Goal: Book appointment/travel/reservation

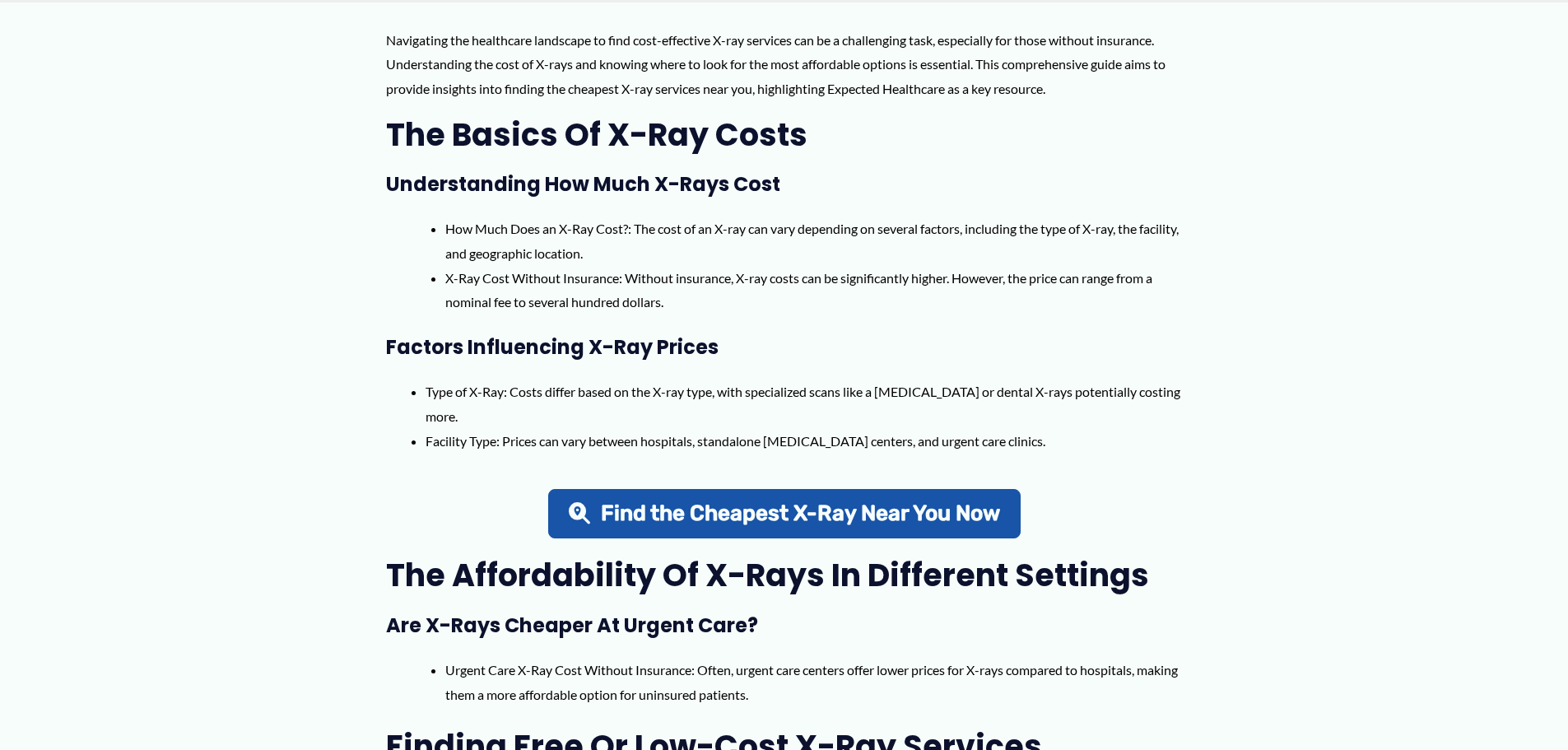
scroll to position [741, 0]
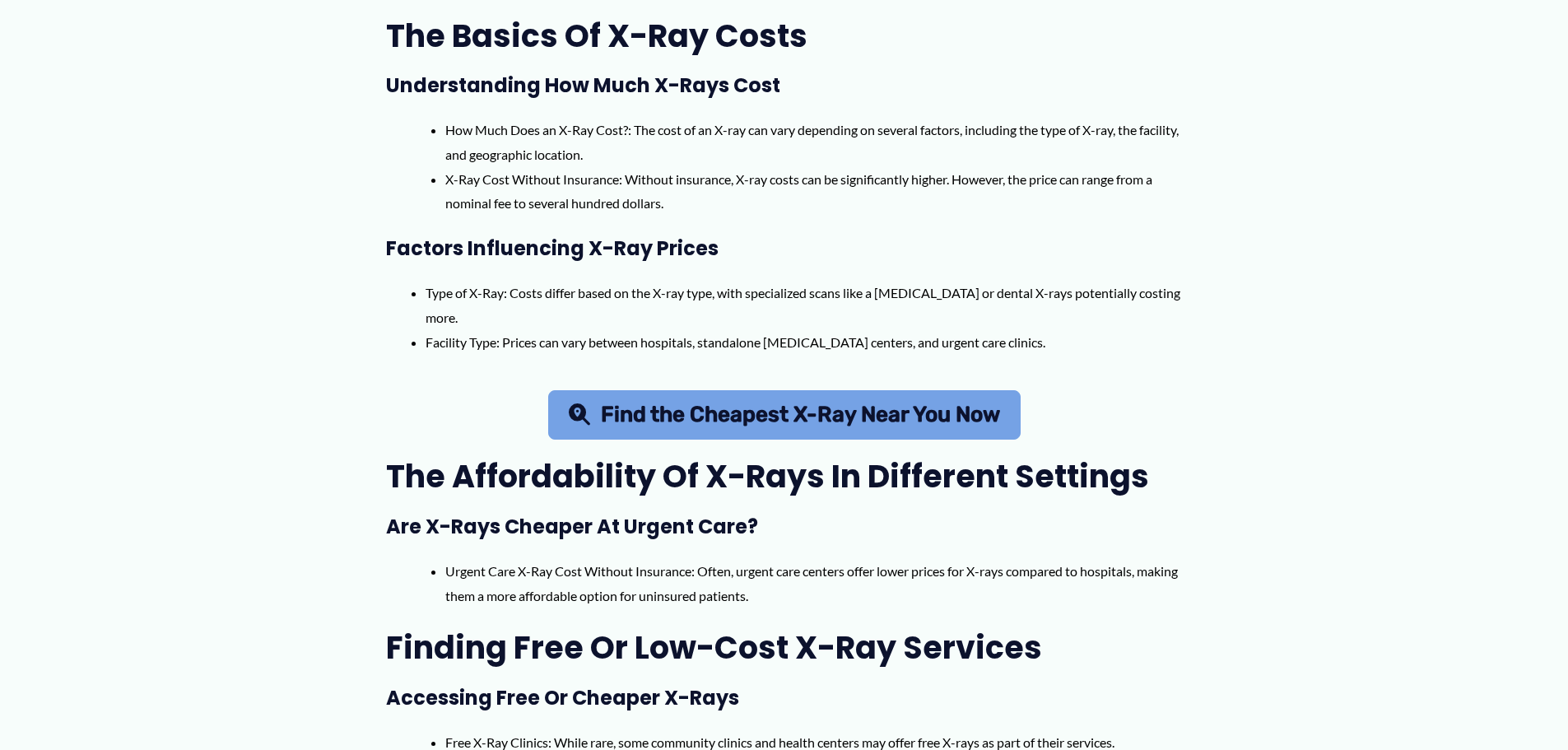
click at [824, 426] on span "Find the Cheapest X-Ray Near You Now" at bounding box center [801, 415] width 399 height 22
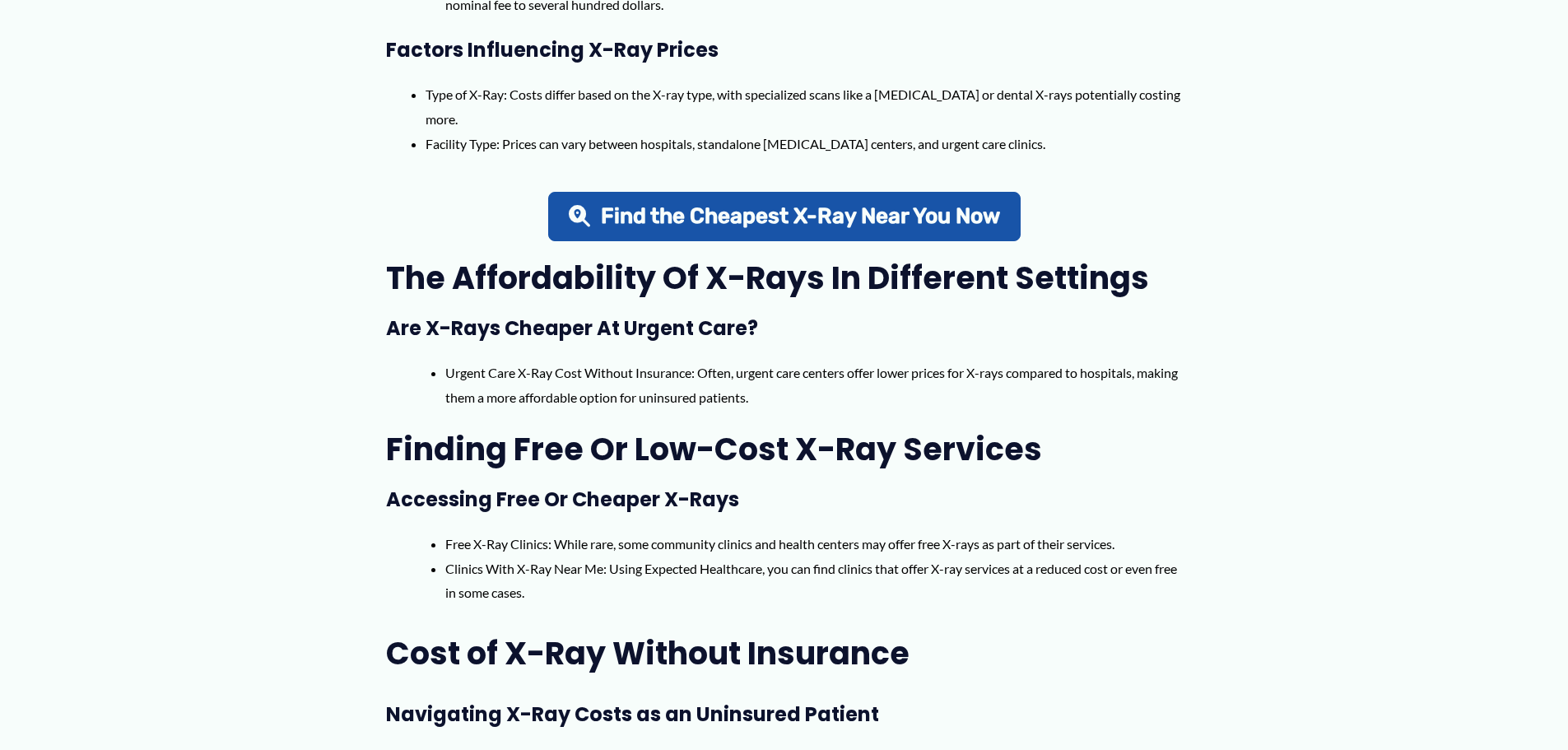
scroll to position [988, 0]
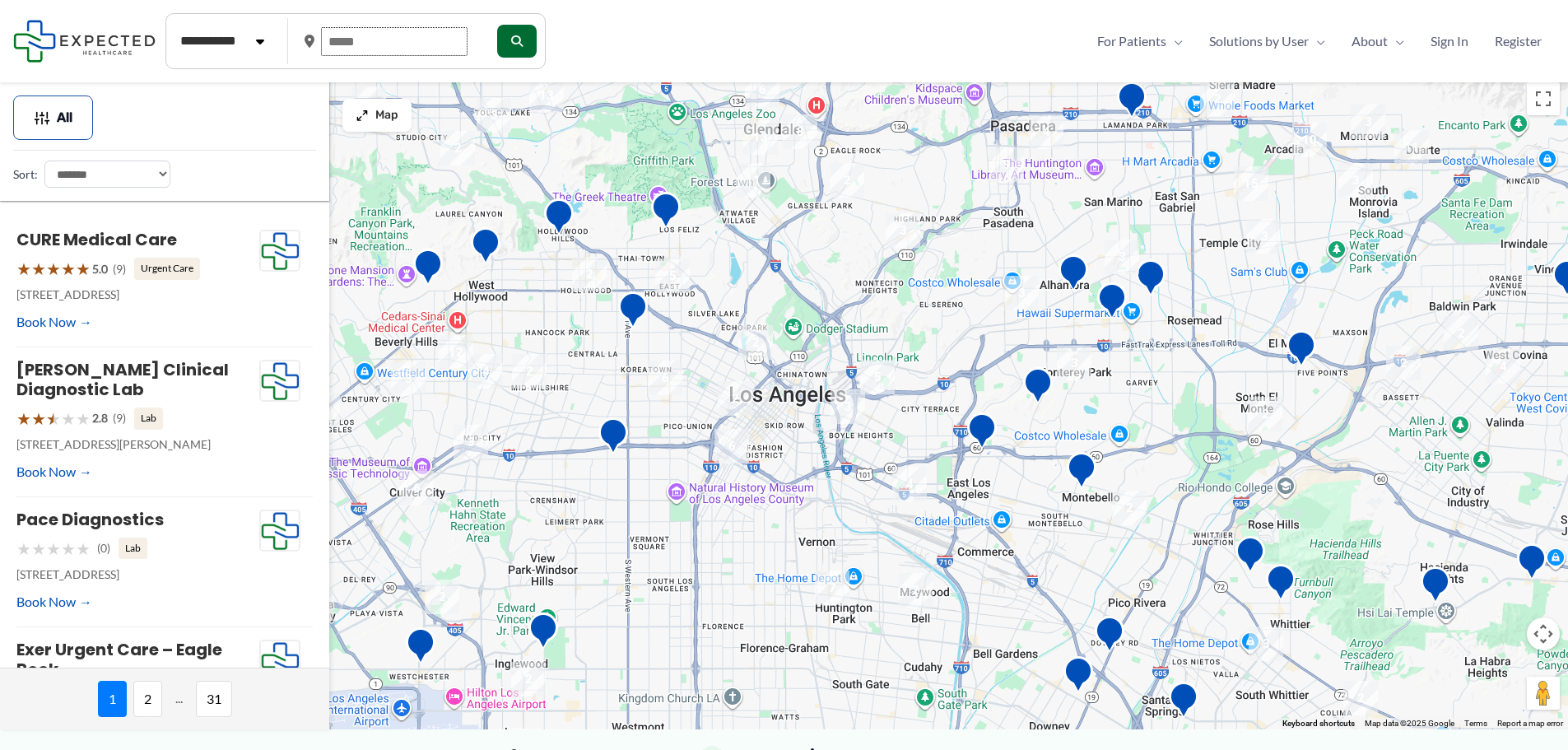
click at [345, 37] on input "text" at bounding box center [394, 42] width 146 height 29
click at [522, 47] on icon "submit" at bounding box center [516, 42] width 12 height 12
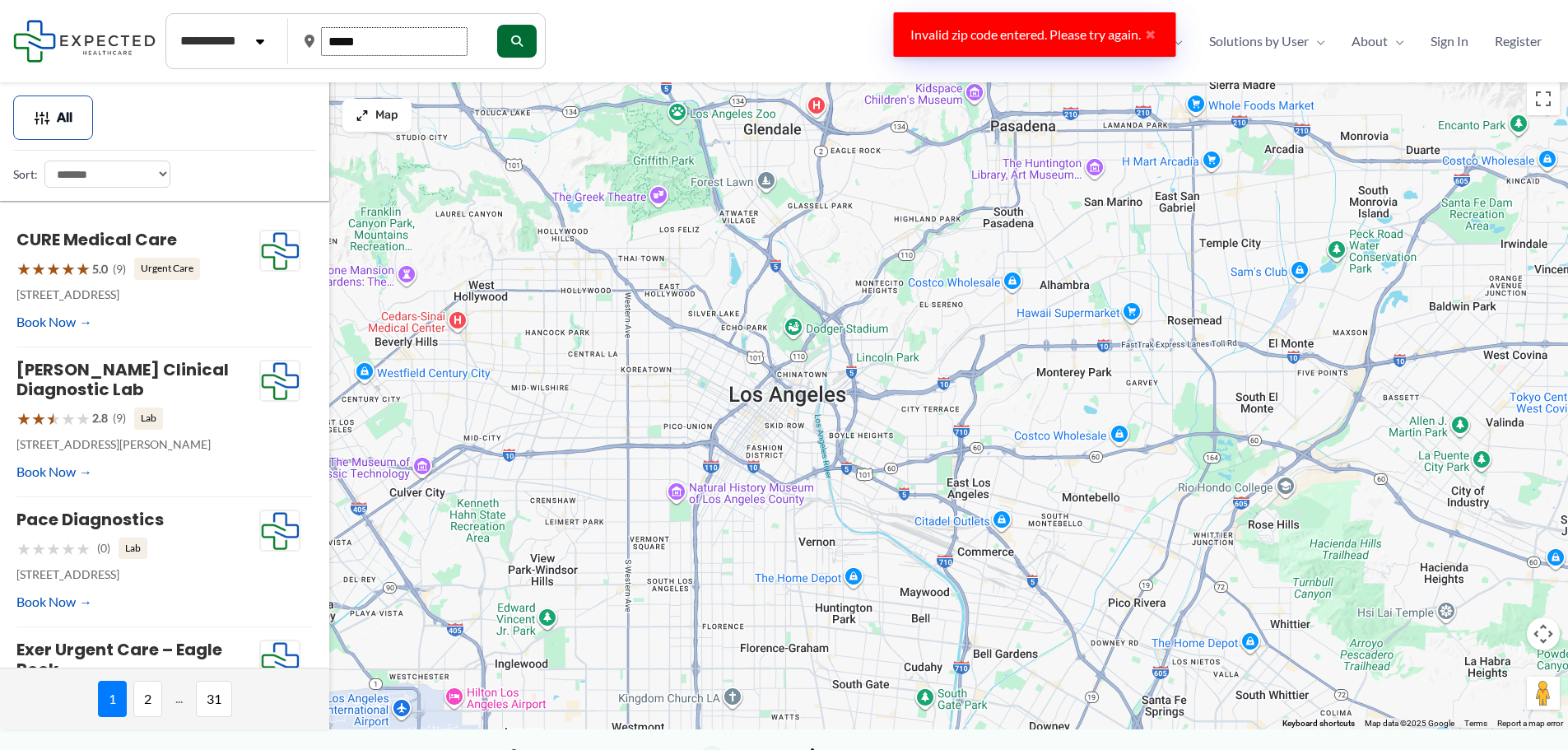
click at [383, 40] on input "*****" at bounding box center [394, 42] width 146 height 29
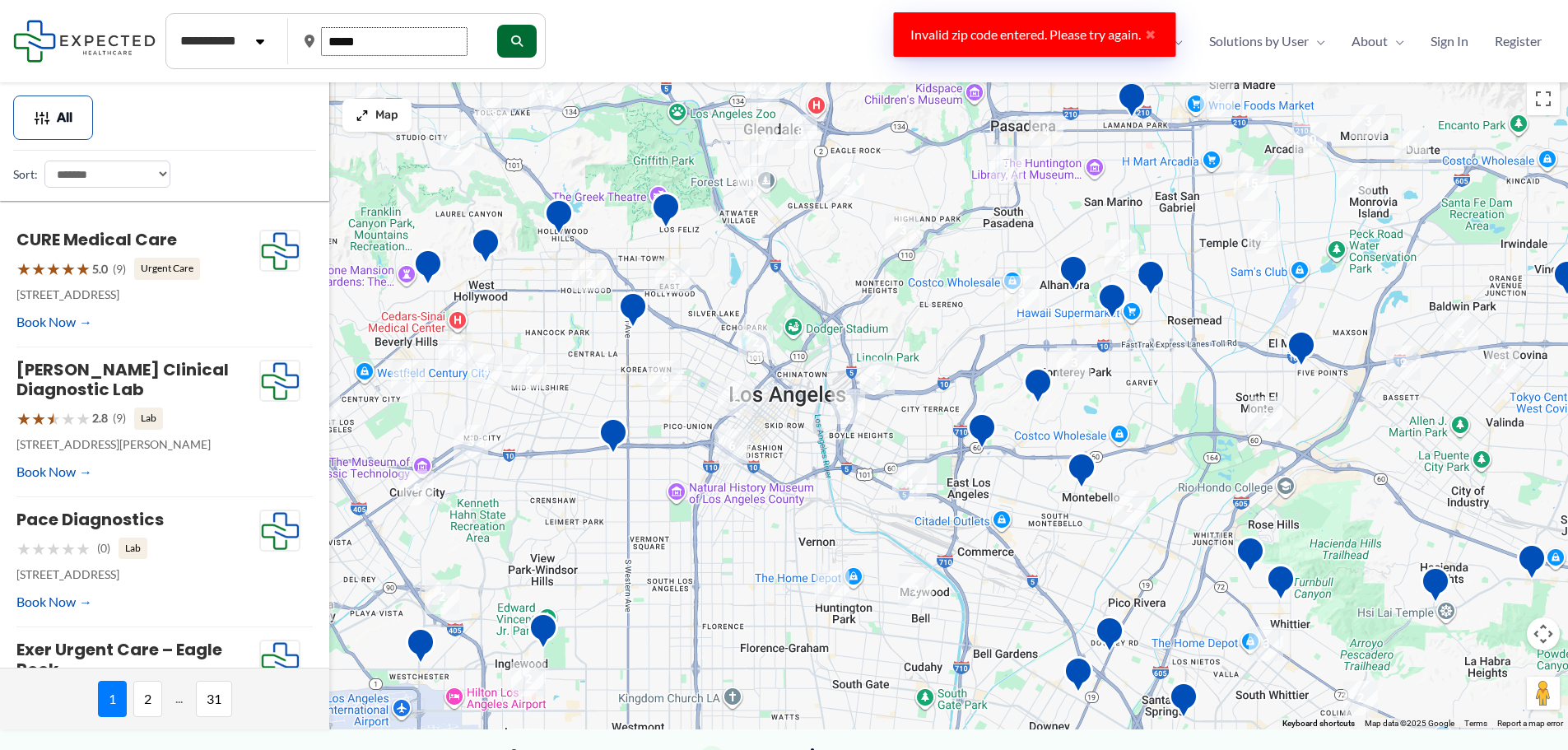
click at [383, 40] on input "*****" at bounding box center [394, 42] width 146 height 29
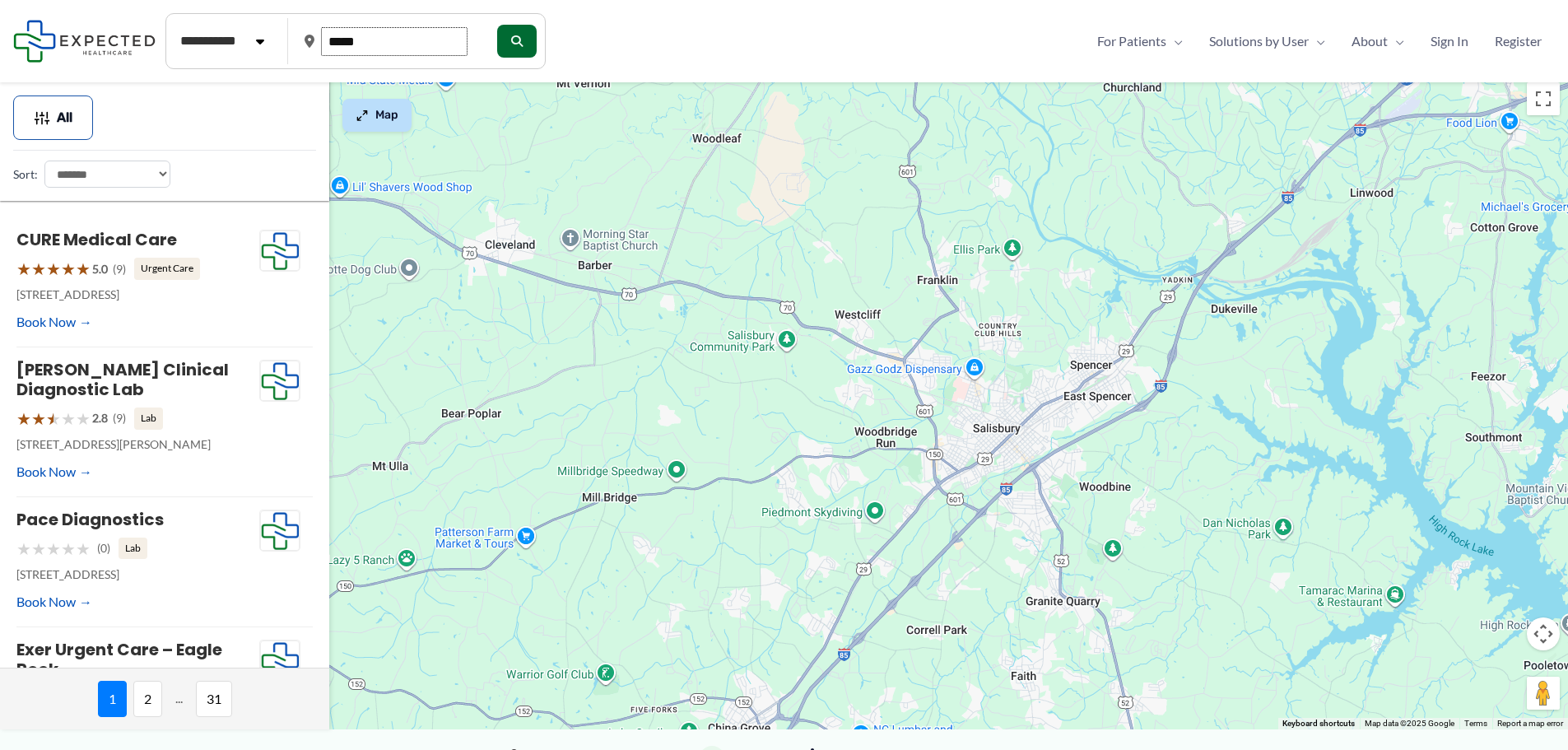
type input "*****"
click at [367, 122] on button "Map" at bounding box center [376, 115] width 69 height 33
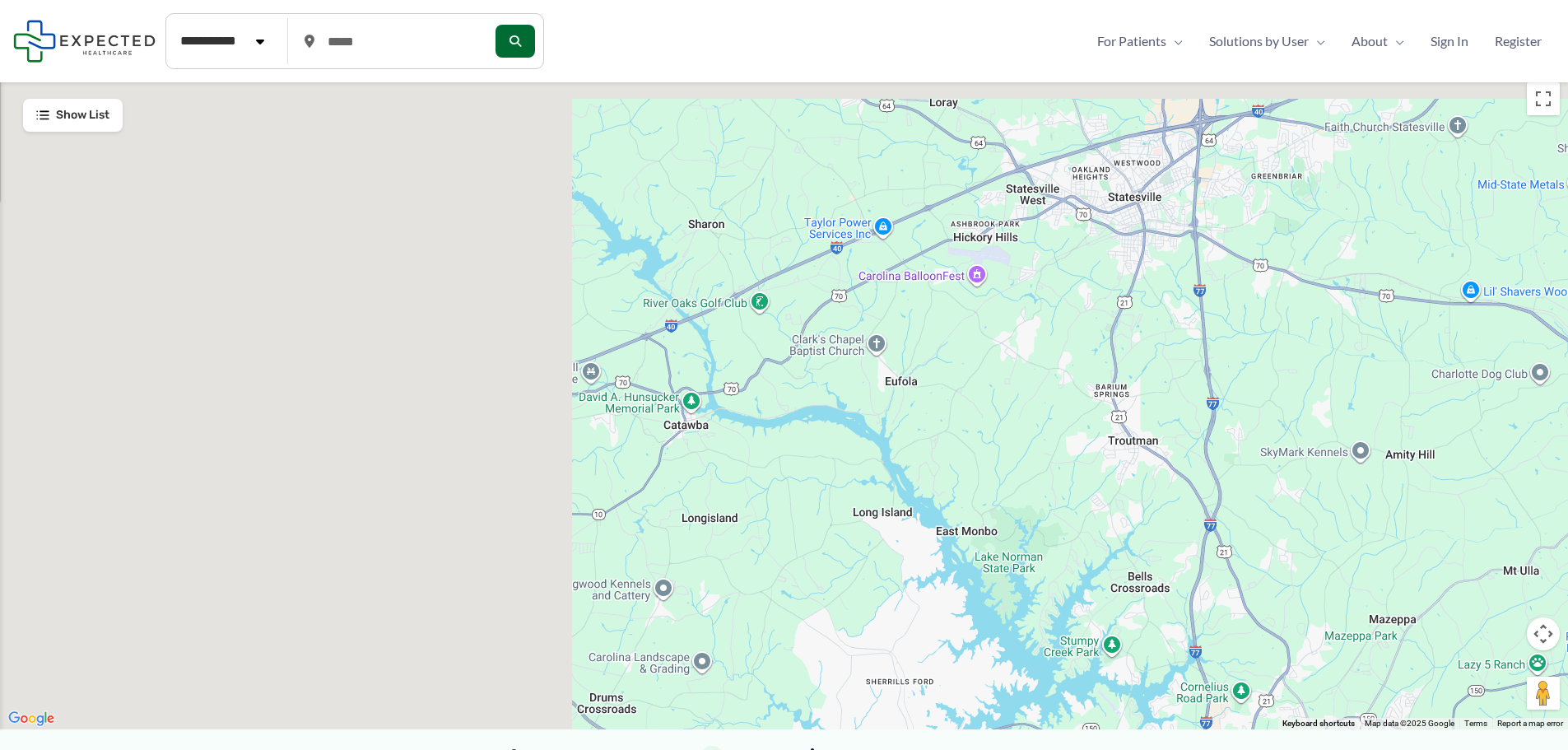
drag, startPoint x: 145, startPoint y: 277, endPoint x: 1312, endPoint y: 380, distance: 1171.5
click at [1312, 380] on div at bounding box center [784, 401] width 1568 height 655
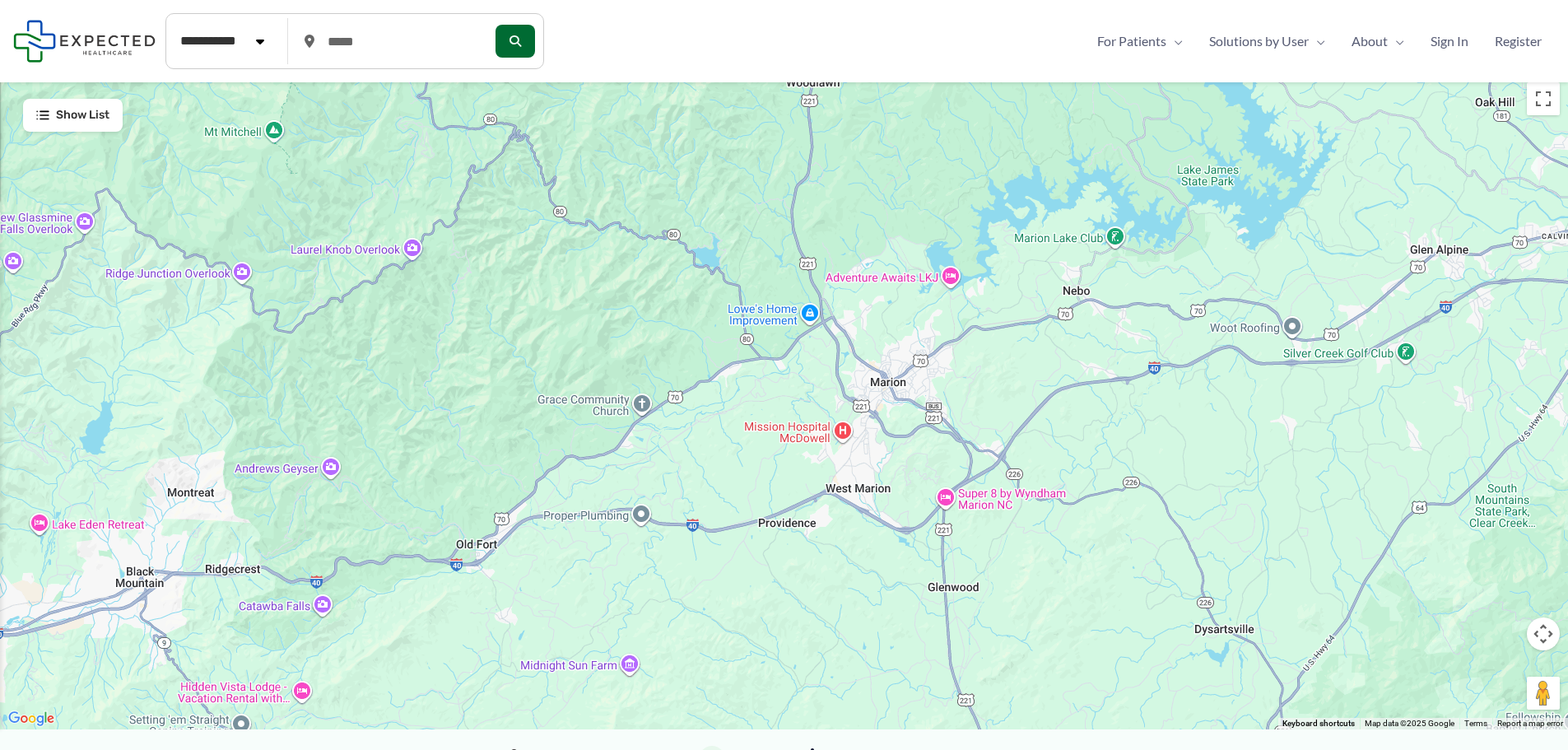
drag, startPoint x: 217, startPoint y: 272, endPoint x: 1314, endPoint y: 71, distance: 1115.3
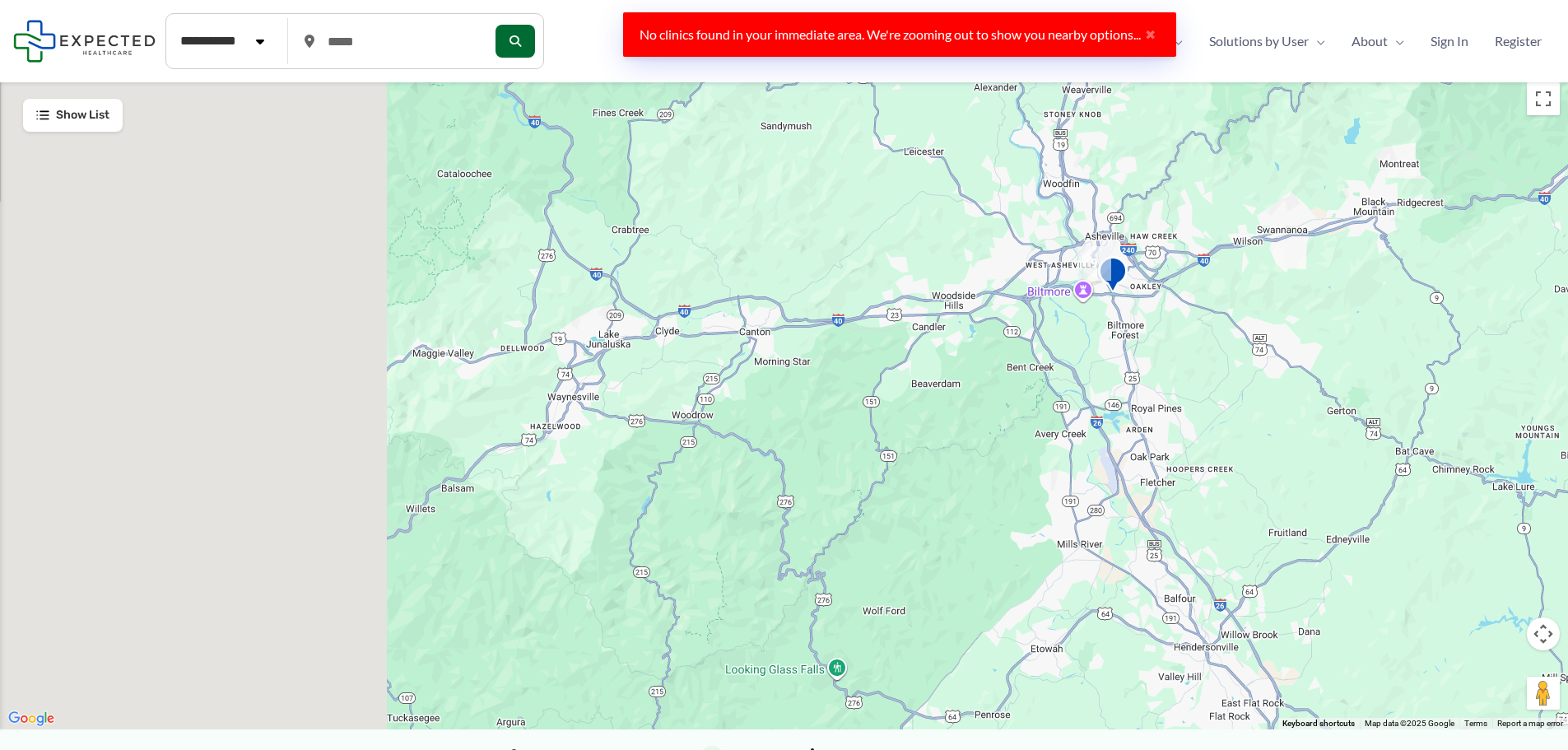
drag, startPoint x: 277, startPoint y: 426, endPoint x: 1209, endPoint y: 184, distance: 962.9
click at [1209, 184] on div at bounding box center [784, 401] width 1568 height 655
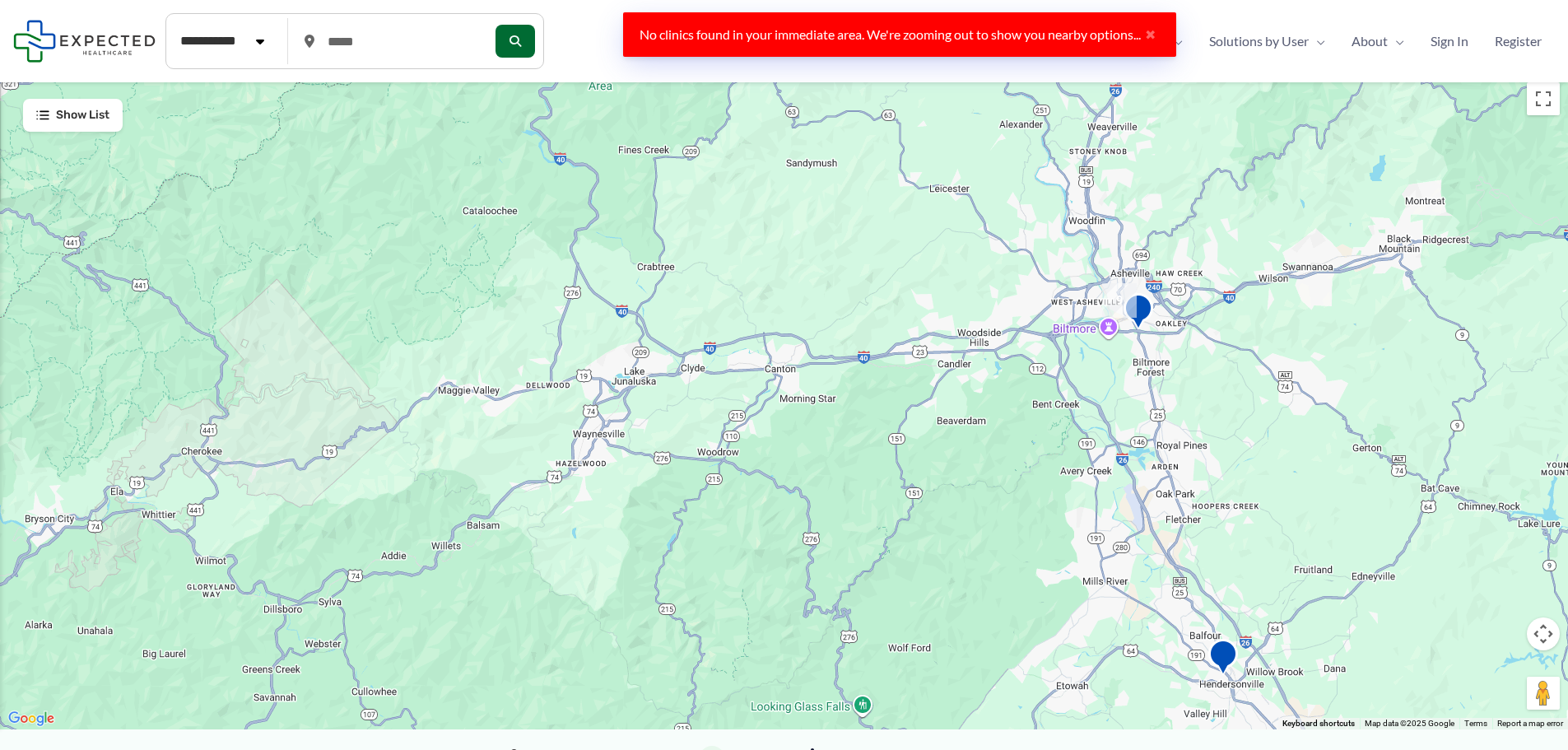
click at [1110, 296] on img "9" at bounding box center [1120, 301] width 35 height 35
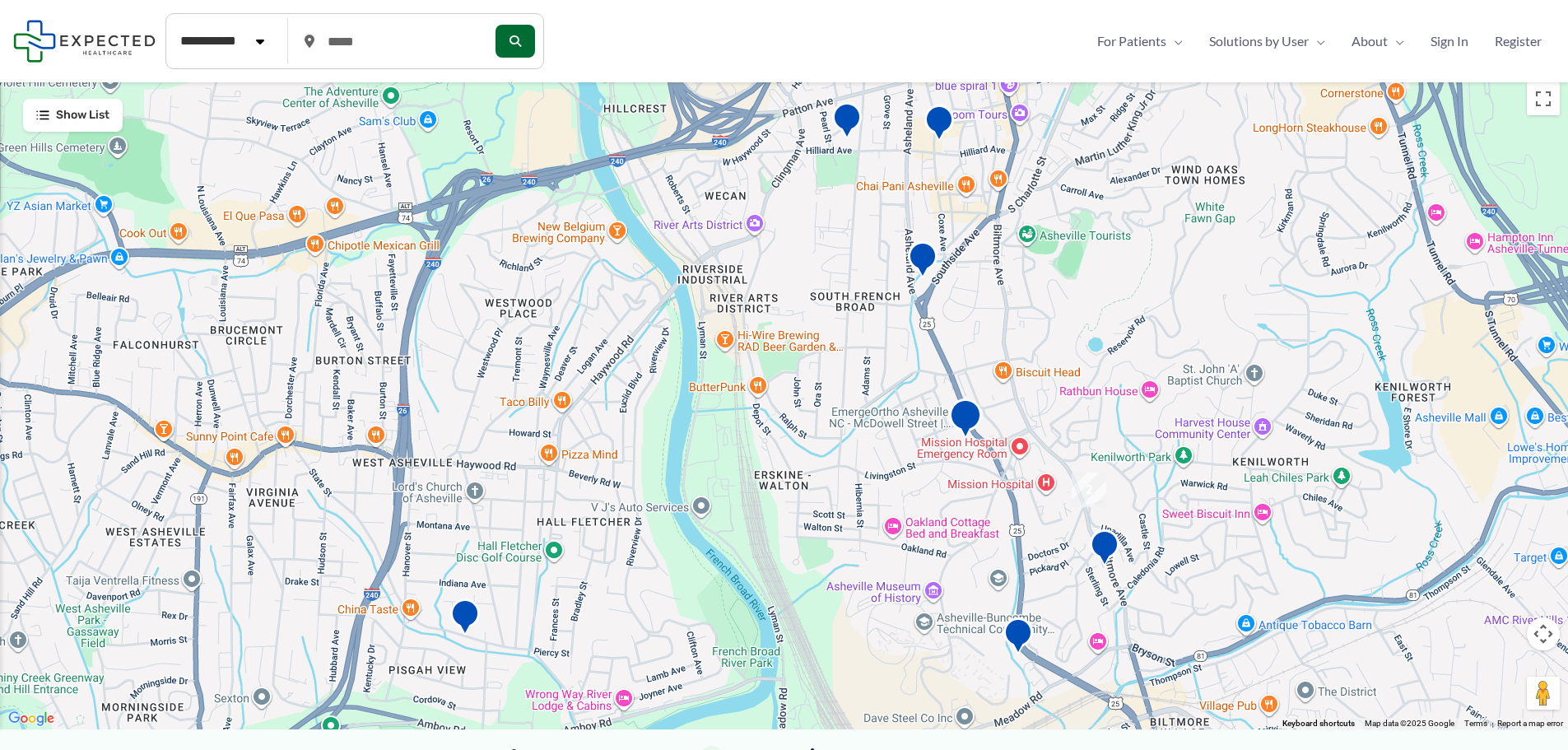
click at [963, 414] on img "Clinical Study Center of Asheville" at bounding box center [966, 421] width 33 height 46
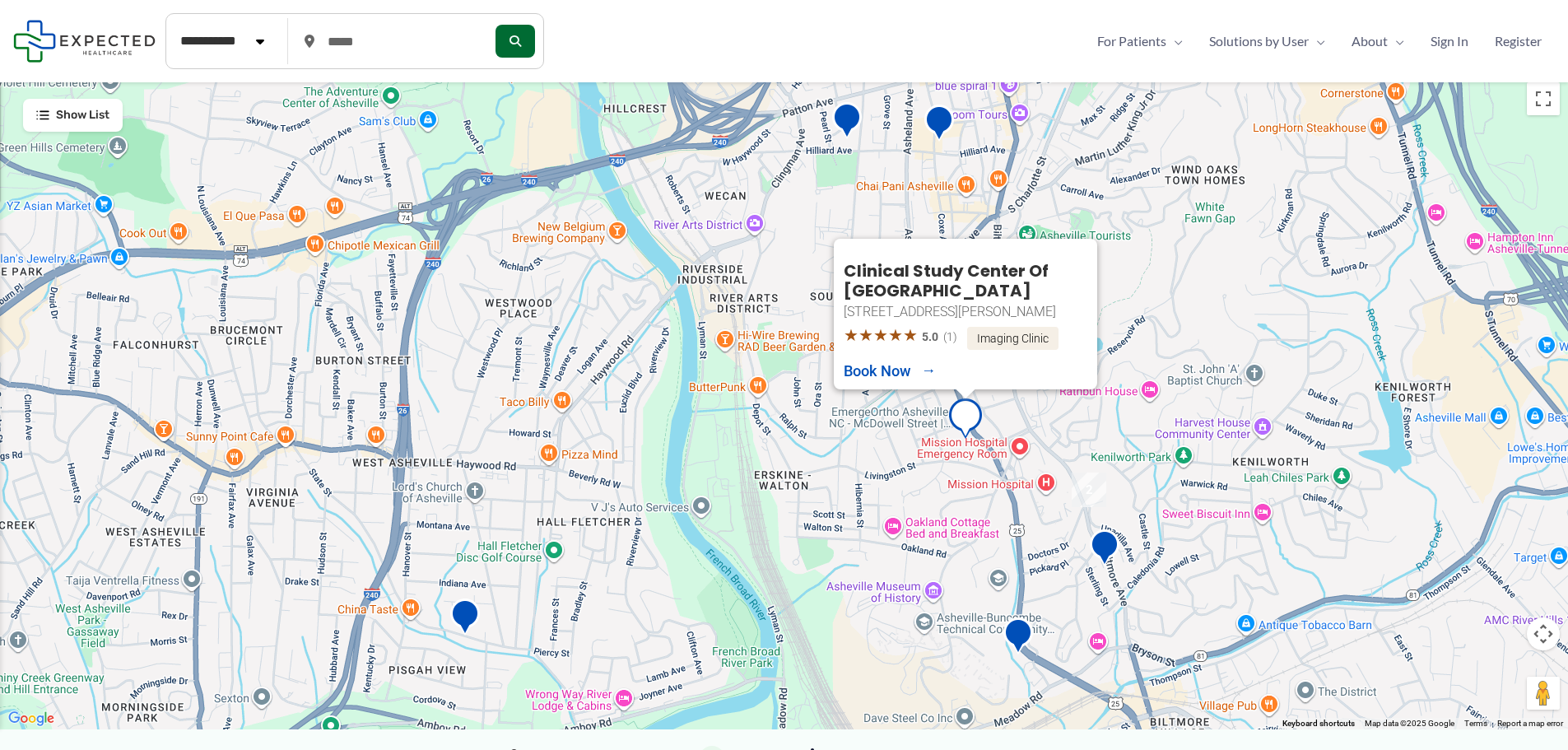
click at [964, 412] on img "Clinical Study Center of Asheville" at bounding box center [966, 421] width 33 height 46
click at [902, 374] on link "Book Now" at bounding box center [889, 374] width 92 height 18
type input "**********"
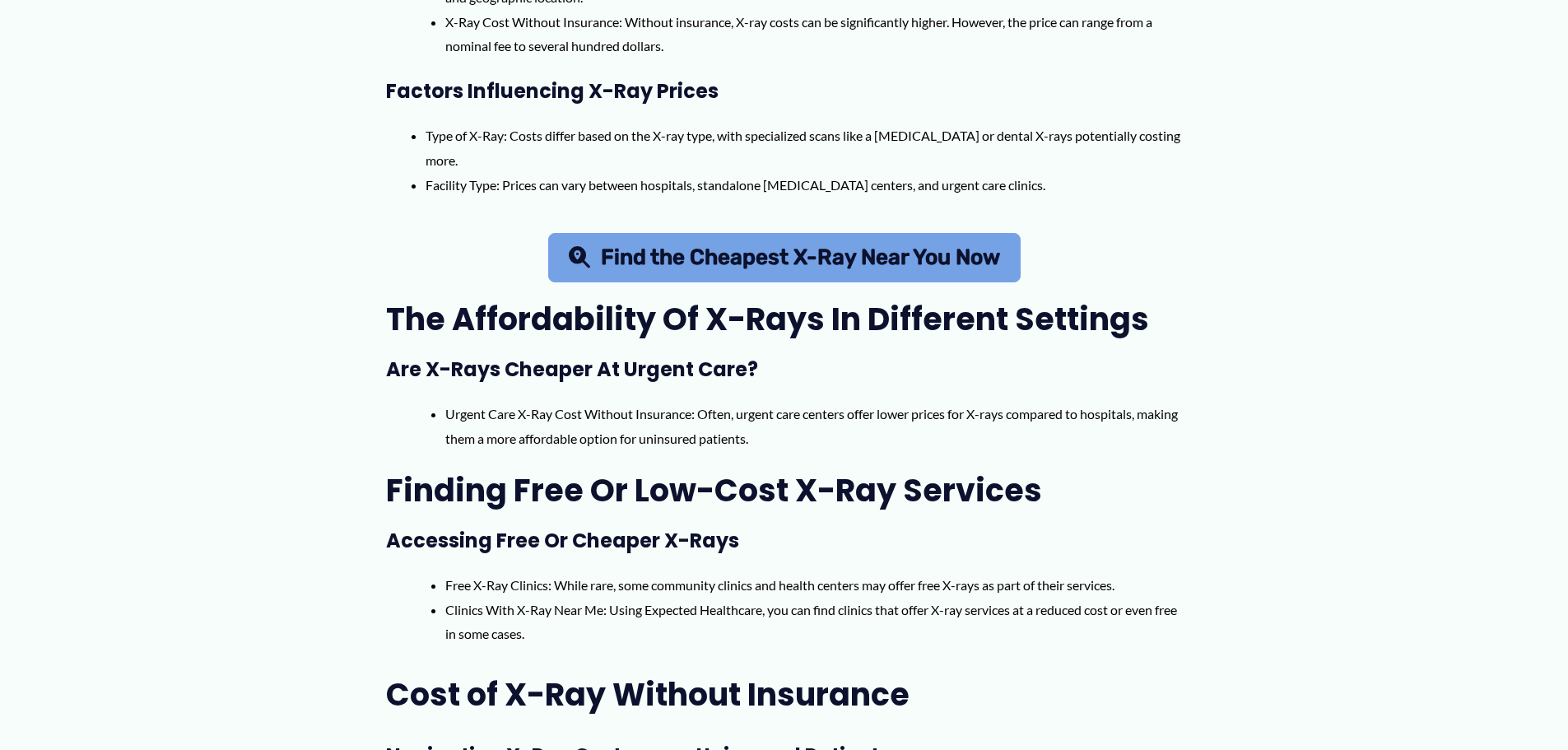
scroll to position [988, 0]
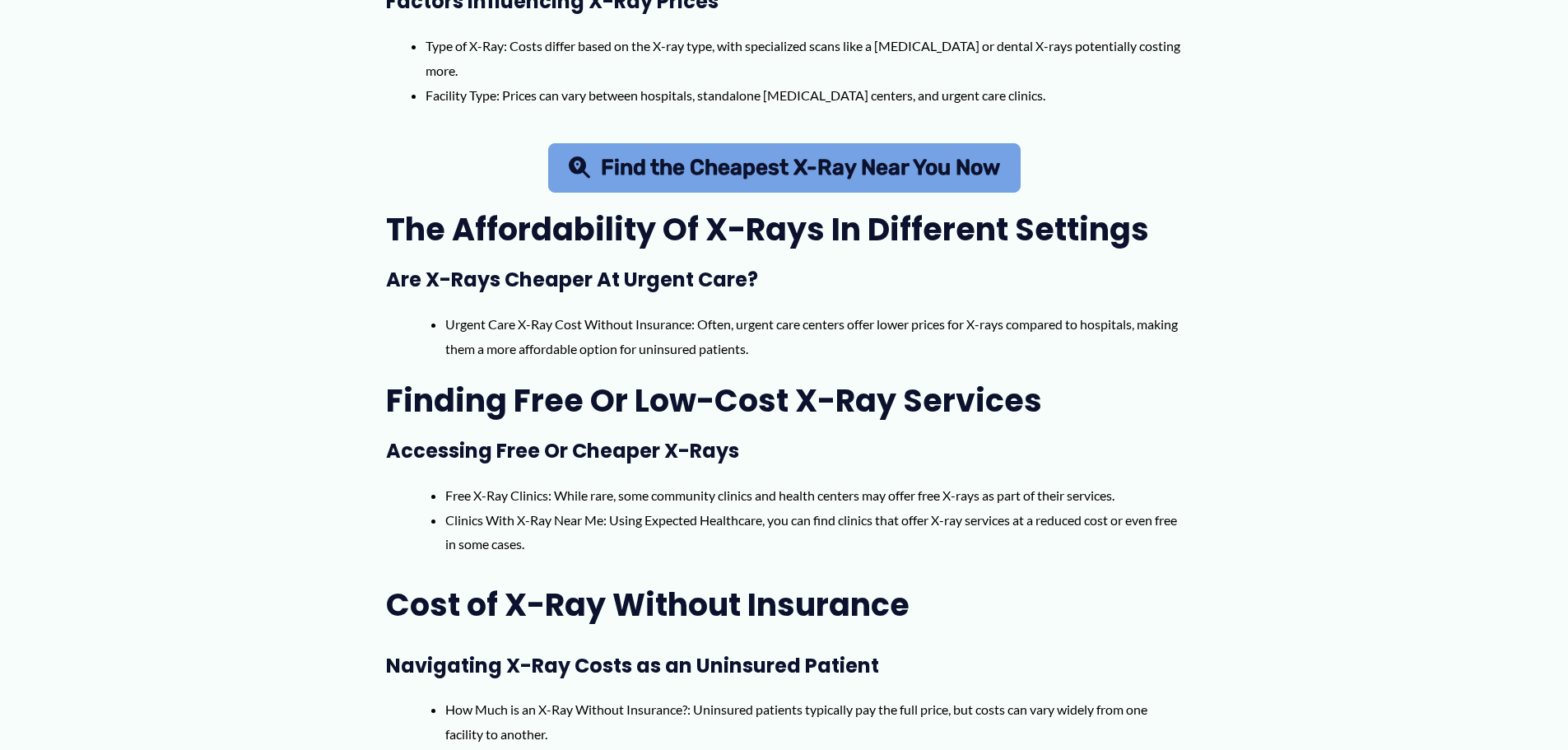
click at [748, 193] on link "Find the Cheapest X-Ray Near You Now" at bounding box center [784, 167] width 473 height 49
